Goal: Contribute content: Contribute content

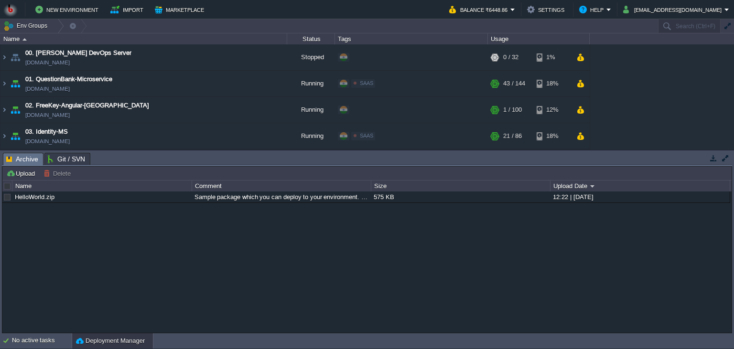
click at [712, 156] on button "button" at bounding box center [713, 158] width 9 height 9
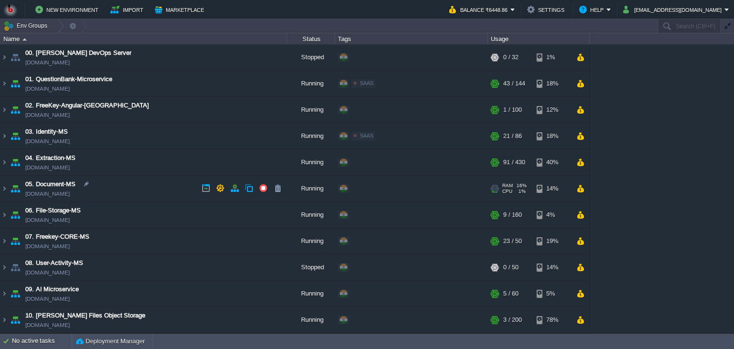
click at [136, 196] on td "05. Document-MS [DOMAIN_NAME]" at bounding box center [143, 189] width 287 height 26
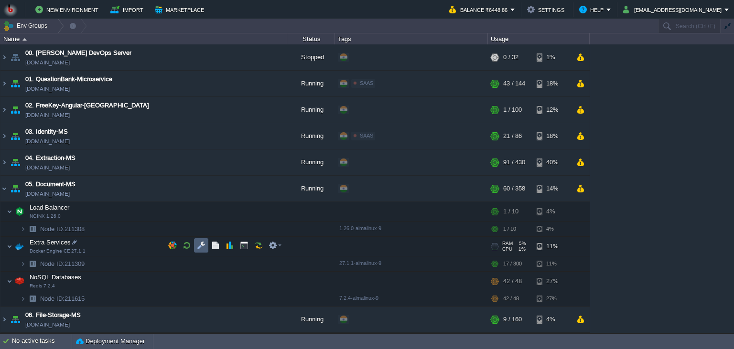
click at [195, 247] on td at bounding box center [201, 245] width 14 height 14
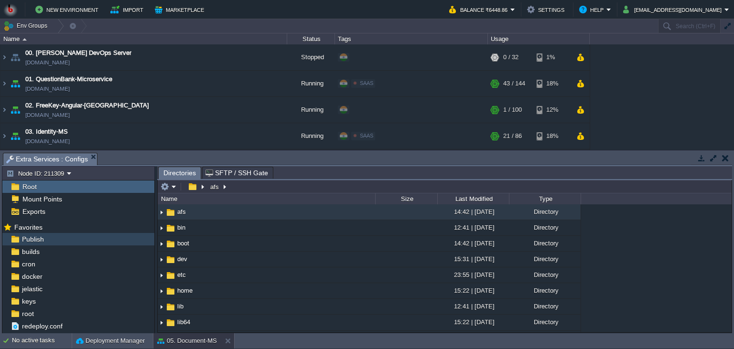
click at [91, 239] on div "Publish" at bounding box center [78, 239] width 152 height 12
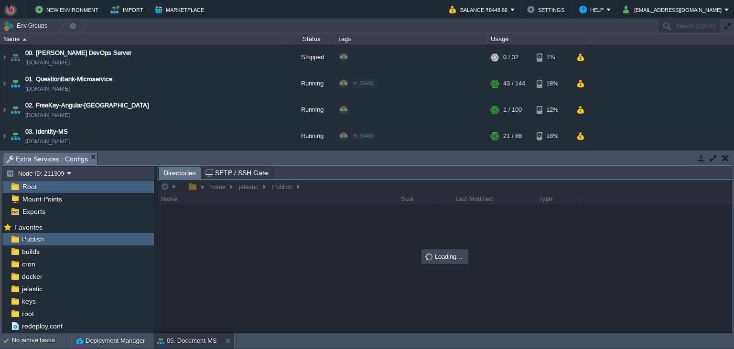
click at [446, 260] on div "Loading..." at bounding box center [444, 256] width 45 height 13
click at [422, 156] on body "New Environment Import Marketplace Bonus ₹0.00 Upgrade Account Balance ₹6448.86…" at bounding box center [367, 174] width 734 height 349
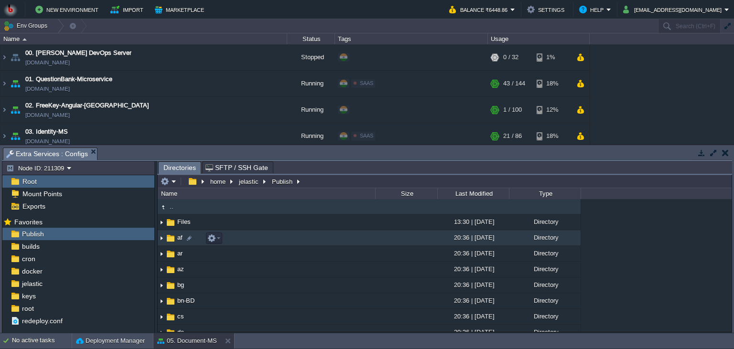
click at [534, 233] on div "Directory" at bounding box center [545, 237] width 72 height 15
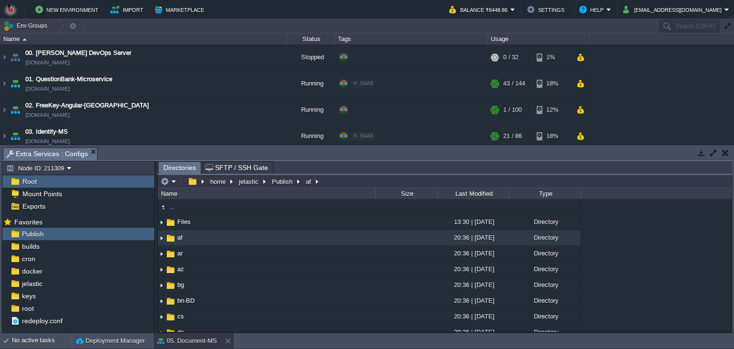
click at [618, 247] on div ".. Files 13:30 | [DATE] Directory af 20:36 | [DATE] Directory ar 20:36 | [DATE]…" at bounding box center [445, 265] width 574 height 133
click at [78, 234] on div "Publish" at bounding box center [78, 234] width 152 height 12
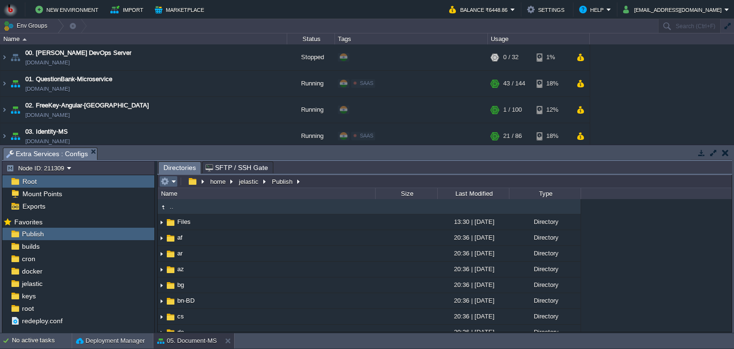
click at [173, 182] on em at bounding box center [169, 181] width 16 height 9
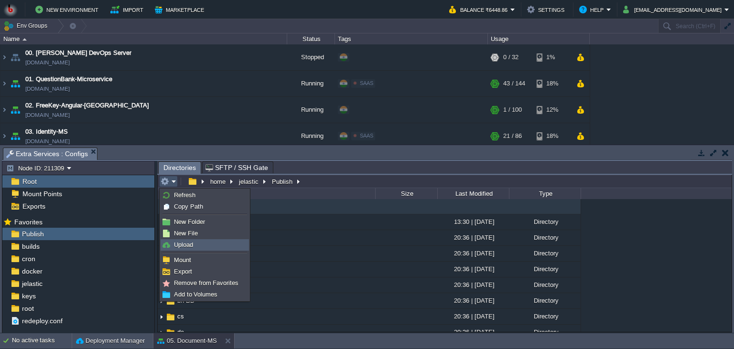
click at [175, 245] on span "Upload" at bounding box center [183, 244] width 19 height 7
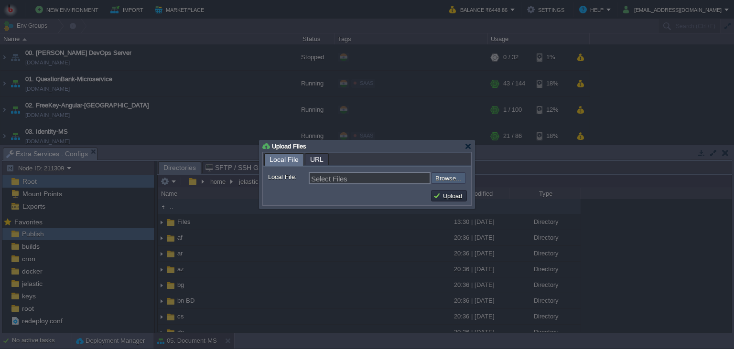
click at [449, 178] on input "file" at bounding box center [405, 177] width 121 height 11
type input "C:\fakepath\PdfGenerateMicroservice.dll"
type input "PdfGenerateMicroservice.dll"
click at [456, 200] on button "Upload" at bounding box center [449, 196] width 32 height 9
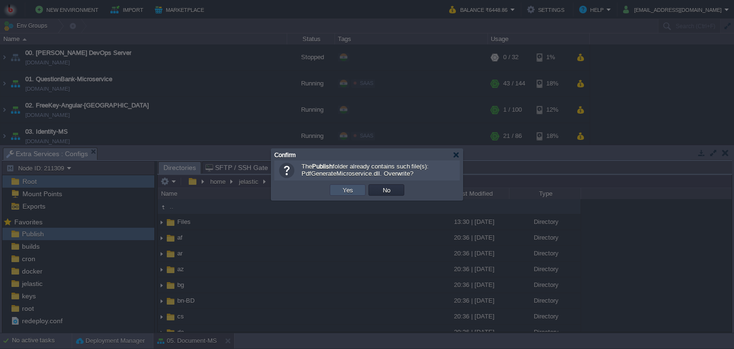
click at [352, 190] on button "Yes" at bounding box center [348, 190] width 16 height 9
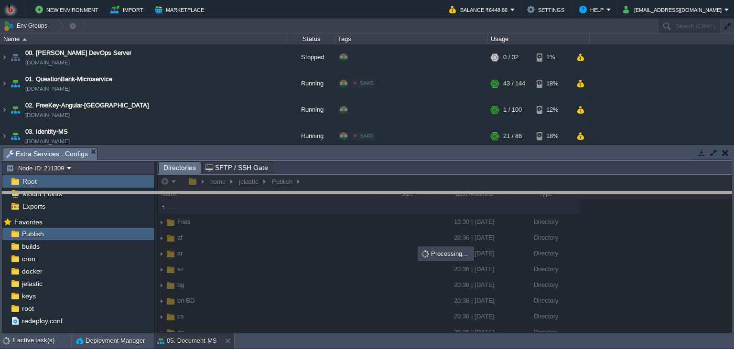
drag, startPoint x: 383, startPoint y: 156, endPoint x: 383, endPoint y: 163, distance: 7.2
click at [383, 200] on body "New Environment Import Marketplace Bonus ₹0.00 Upgrade Account Balance ₹6448.86…" at bounding box center [367, 174] width 734 height 349
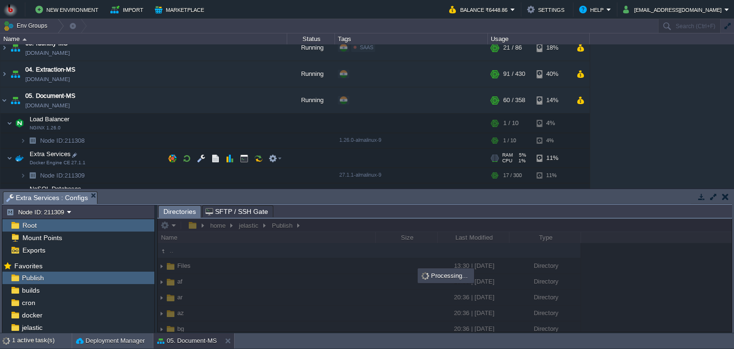
scroll to position [130, 0]
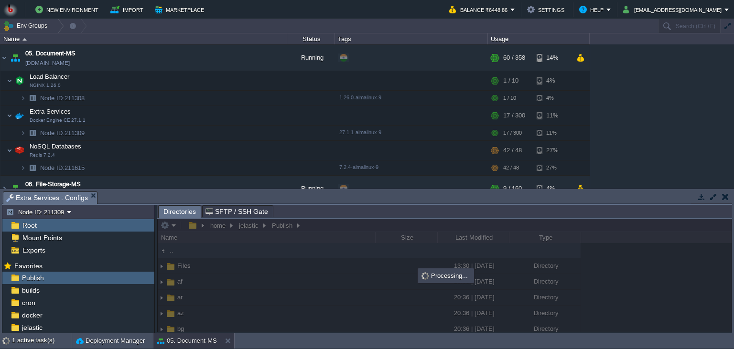
click at [658, 135] on div "00. [PERSON_NAME] DevOps Server [DOMAIN_NAME] Stopped + Add to Env Group RAM 0%…" at bounding box center [367, 116] width 734 height 144
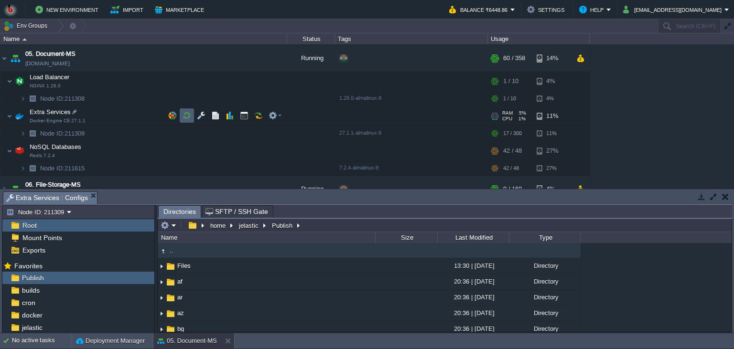
click at [183, 115] on button "button" at bounding box center [187, 115] width 9 height 9
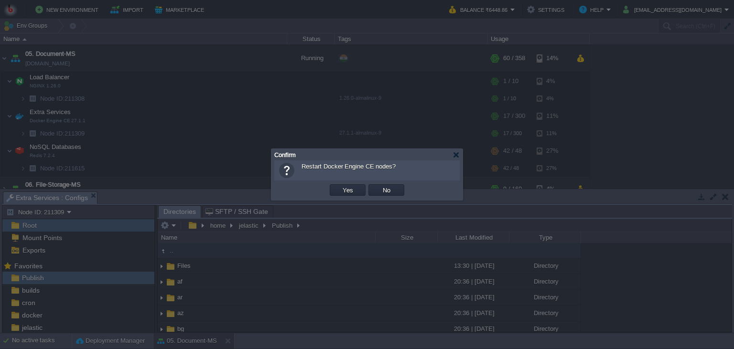
click at [341, 184] on td "Yes" at bounding box center [347, 190] width 39 height 14
click at [346, 194] on button "Yes" at bounding box center [348, 190] width 16 height 9
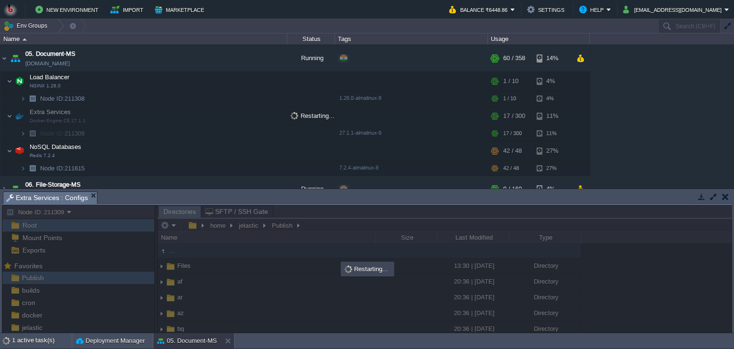
scroll to position [87, 0]
